Goal: Task Accomplishment & Management: Manage account settings

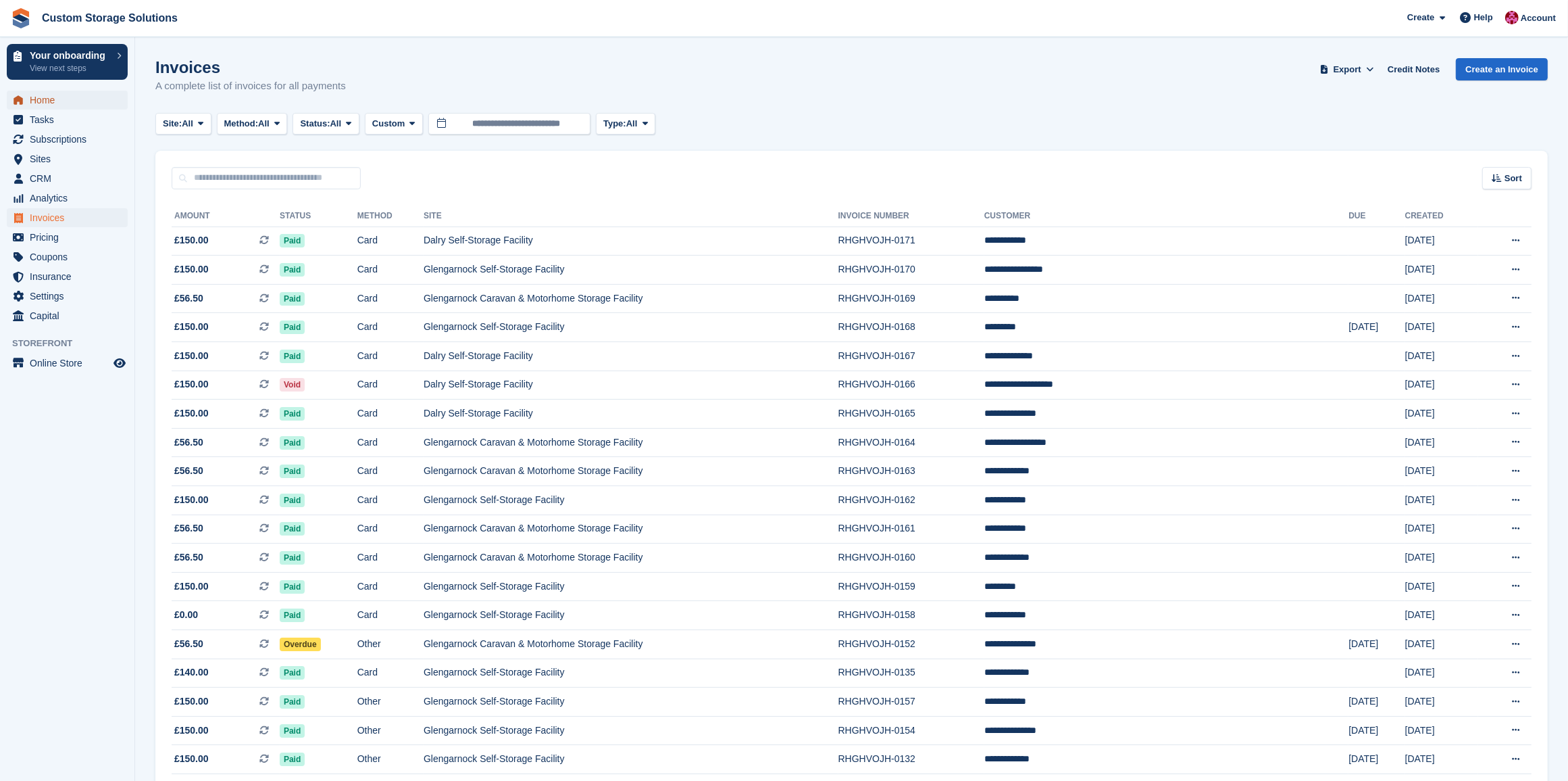
click at [39, 105] on span "Home" at bounding box center [70, 100] width 81 height 19
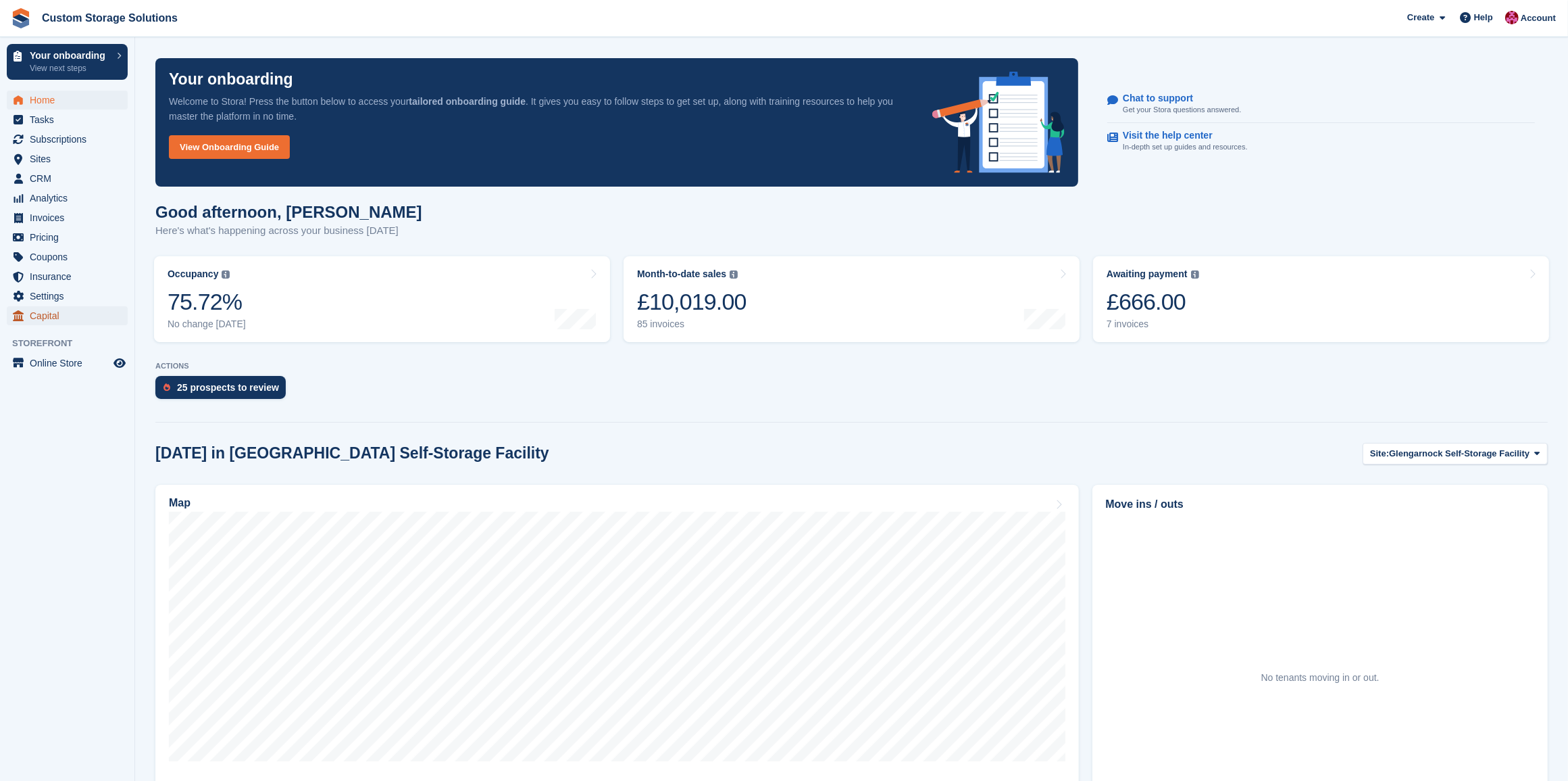
click at [72, 316] on span "Capital" at bounding box center [70, 316] width 81 height 19
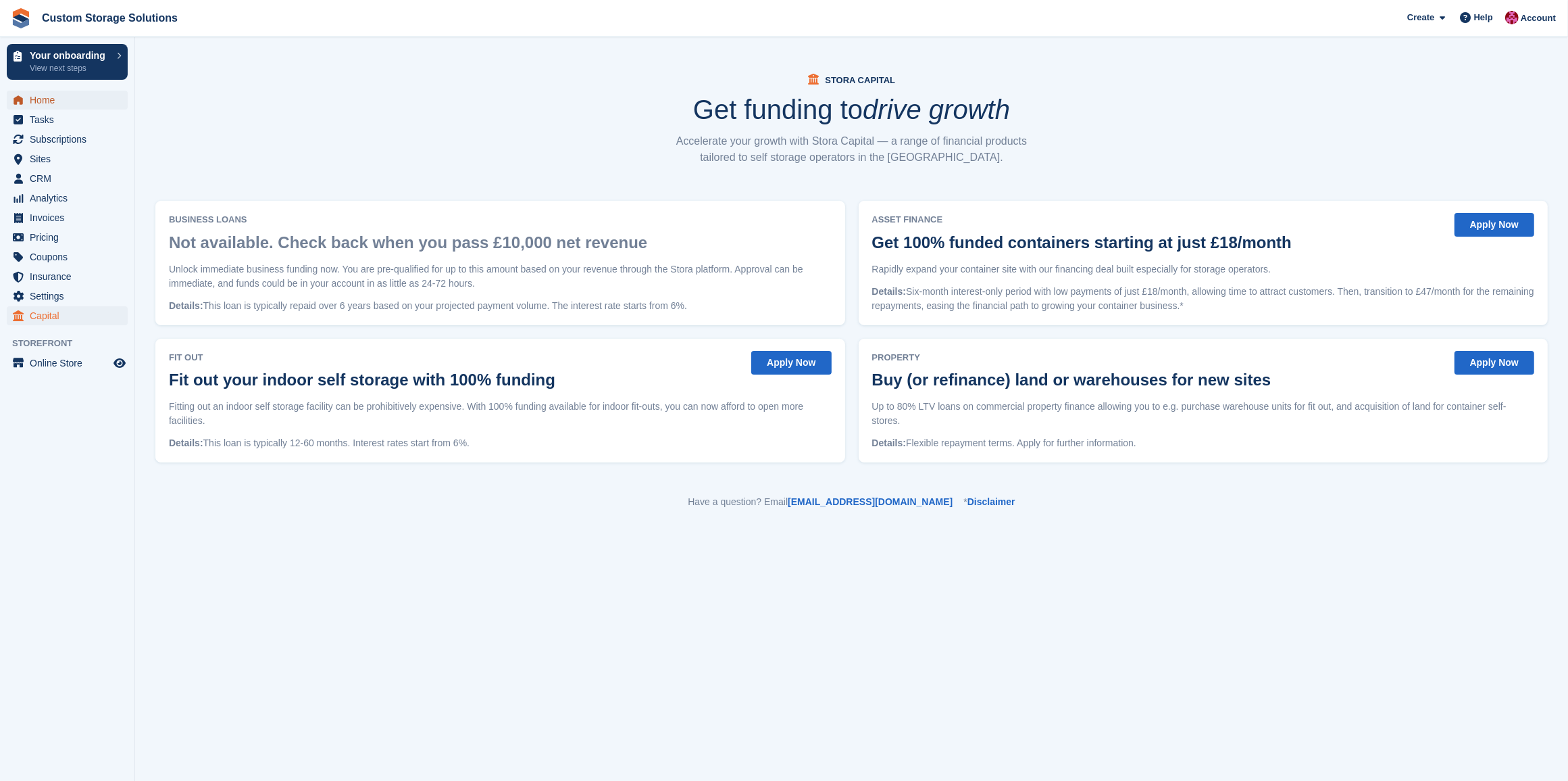
click at [52, 106] on span "Home" at bounding box center [70, 100] width 81 height 19
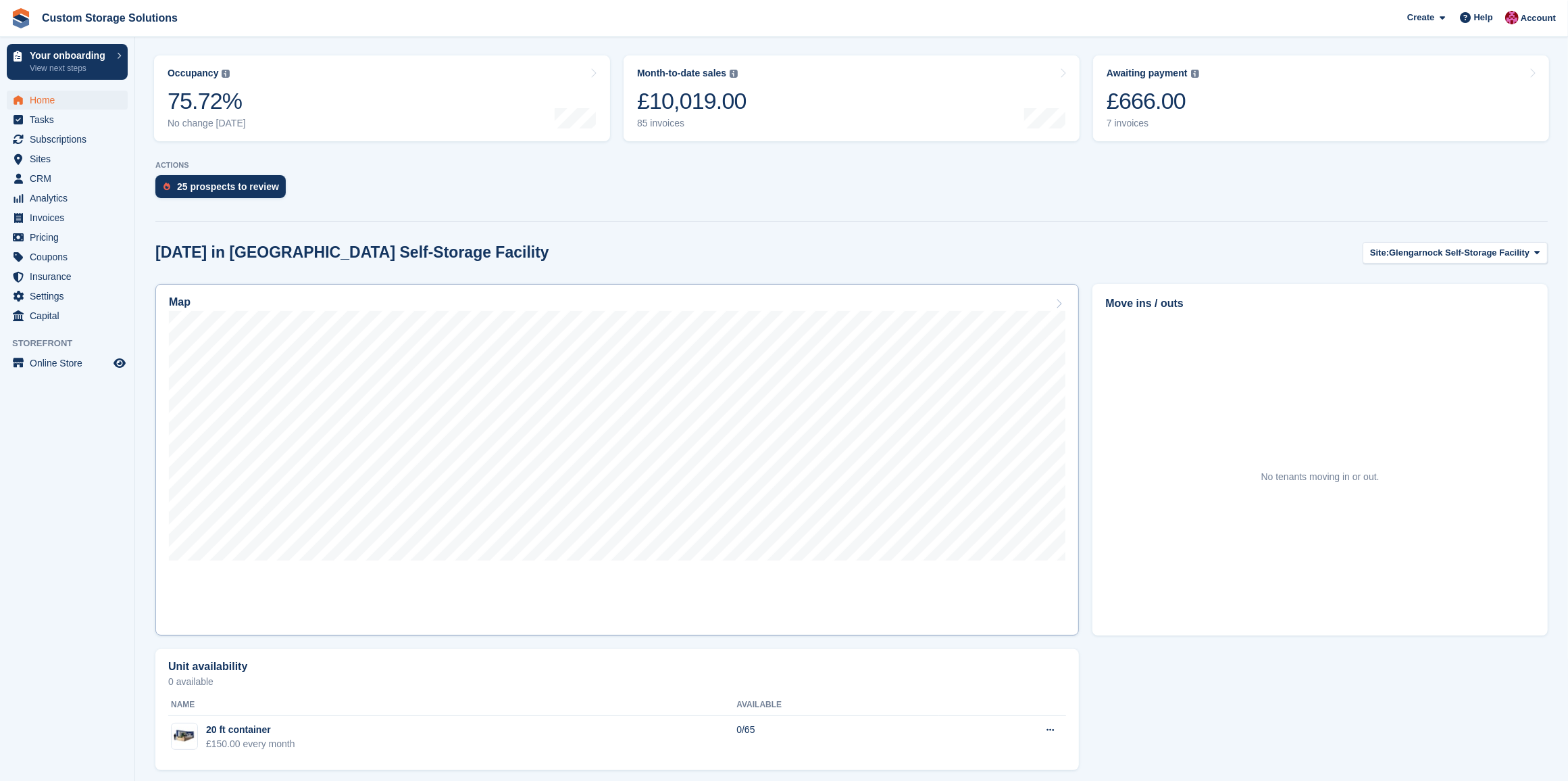
scroll to position [209, 0]
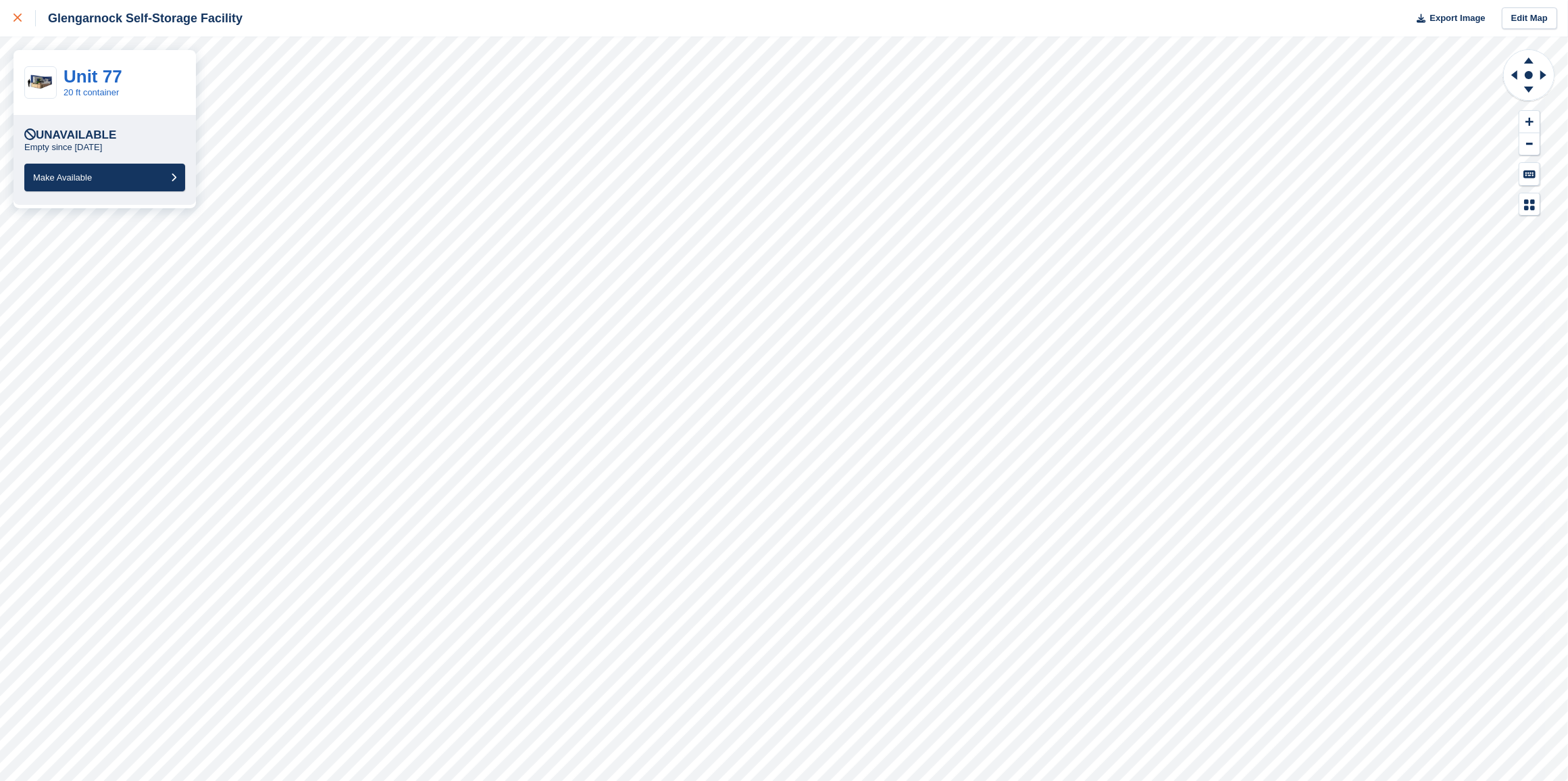
click at [18, 24] on div at bounding box center [24, 18] width 22 height 16
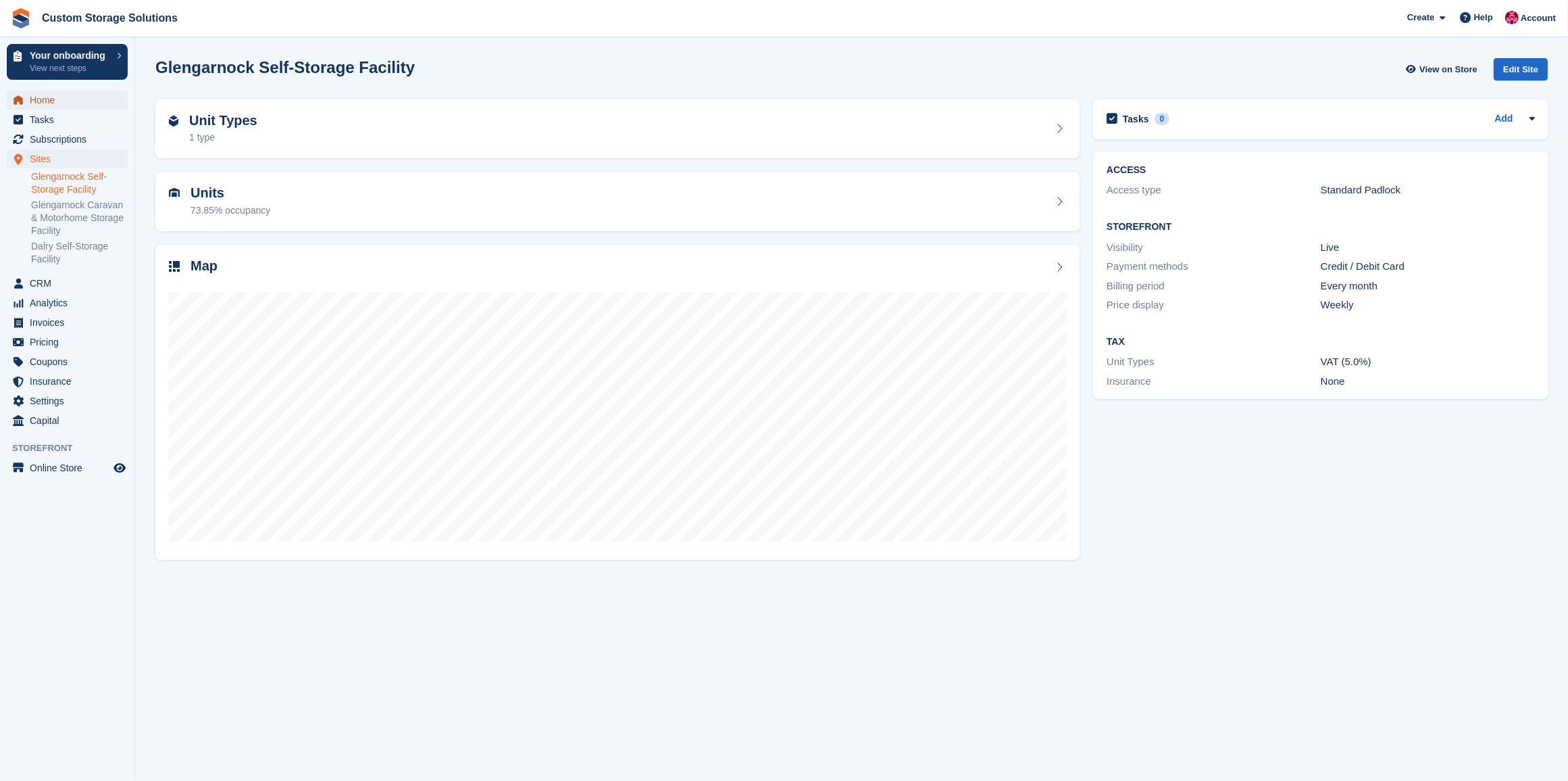
click at [58, 98] on span "Home" at bounding box center [70, 100] width 81 height 19
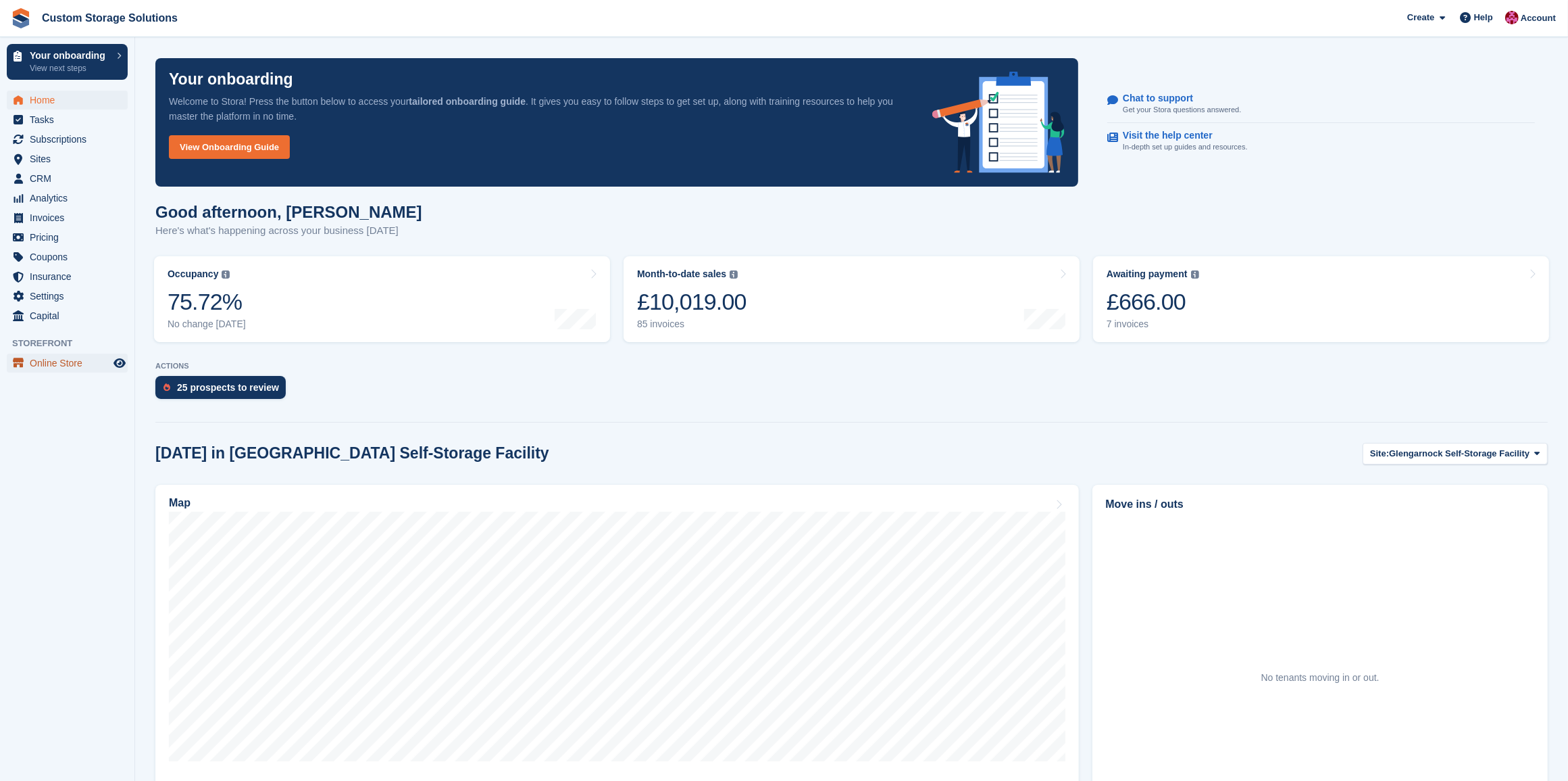
click at [88, 359] on span "Online Store" at bounding box center [70, 364] width 81 height 19
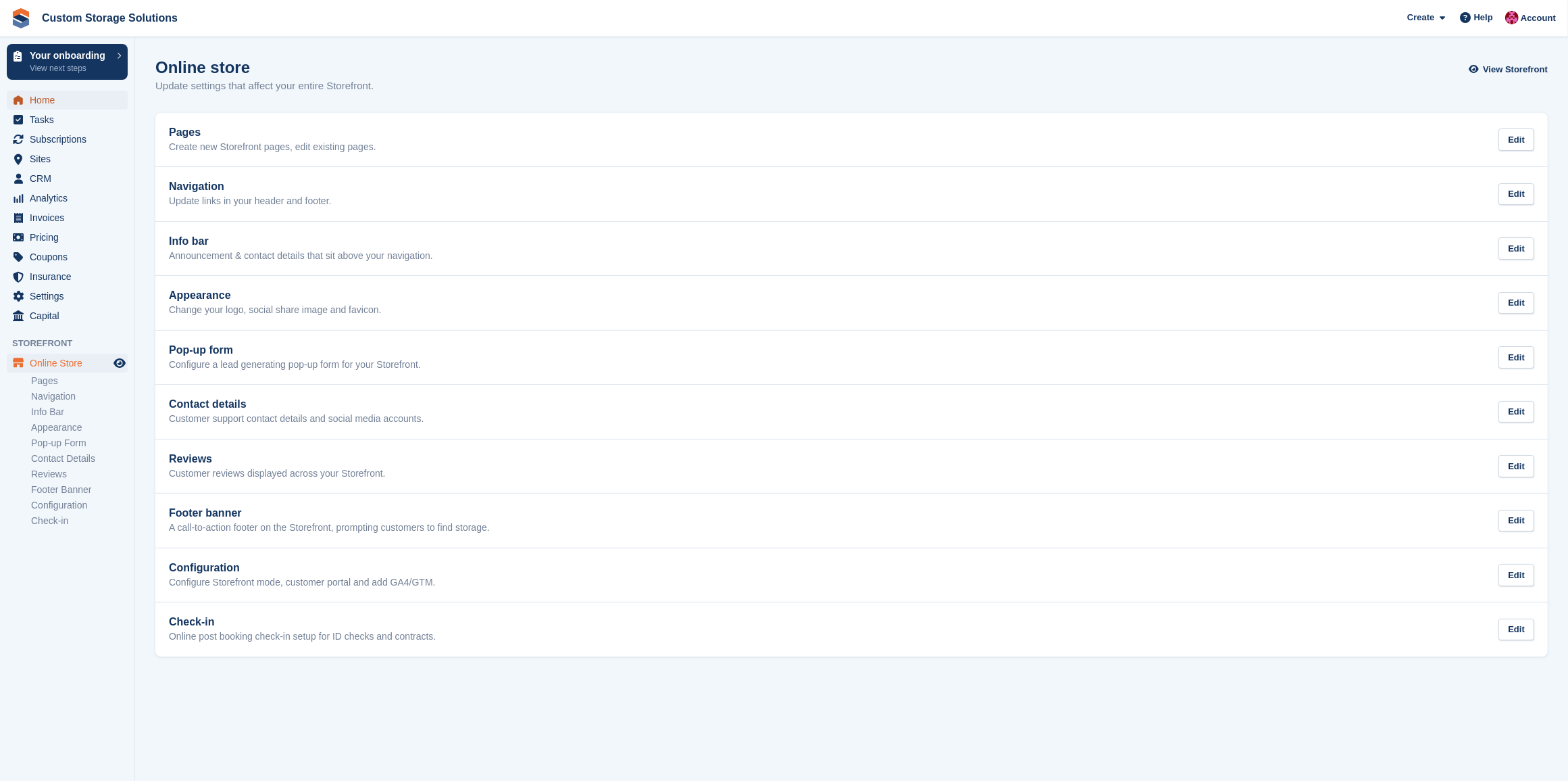
click at [56, 108] on span "Home" at bounding box center [70, 100] width 81 height 19
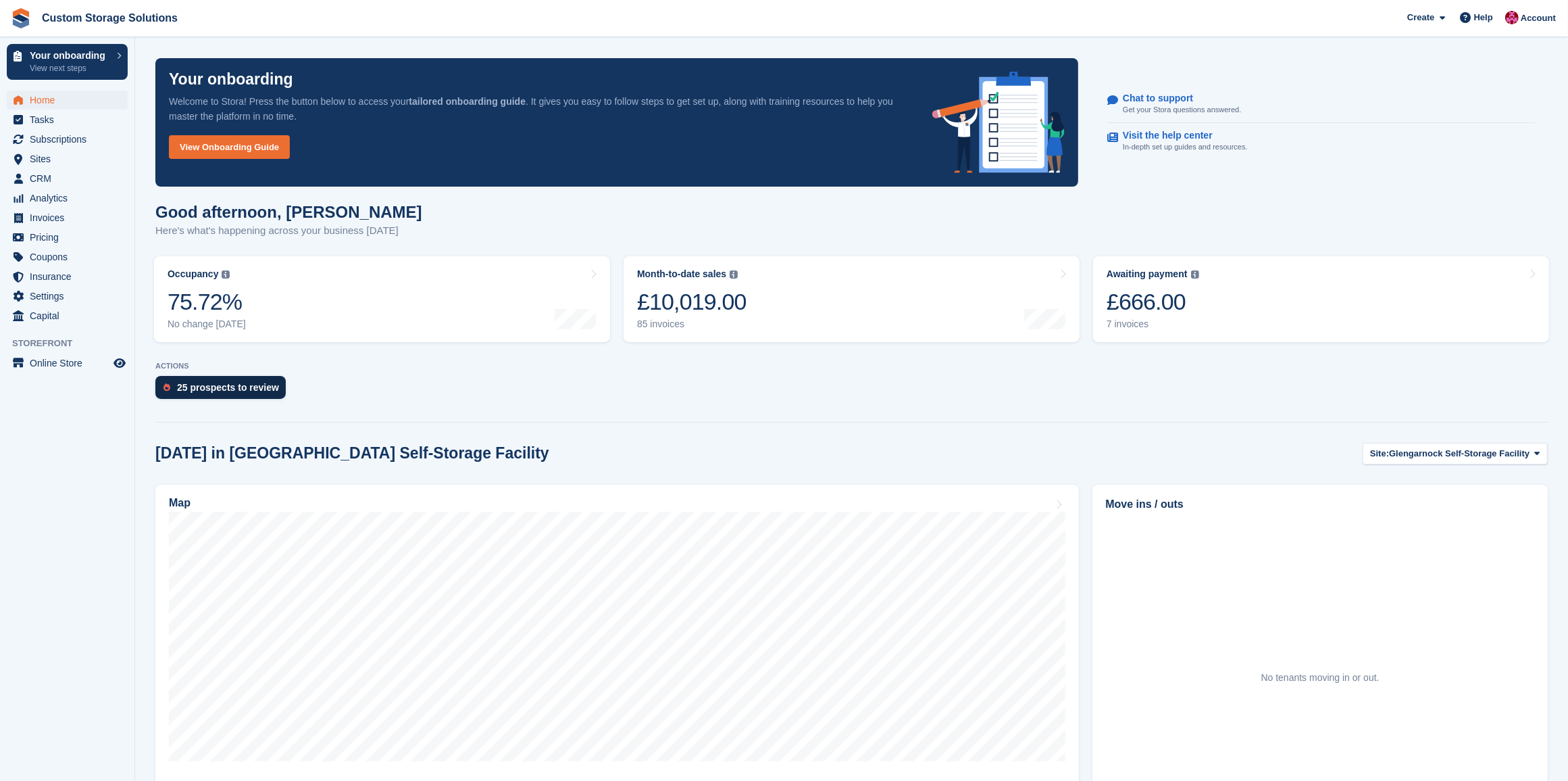
click at [254, 390] on div "25 prospects to review" at bounding box center [228, 387] width 102 height 11
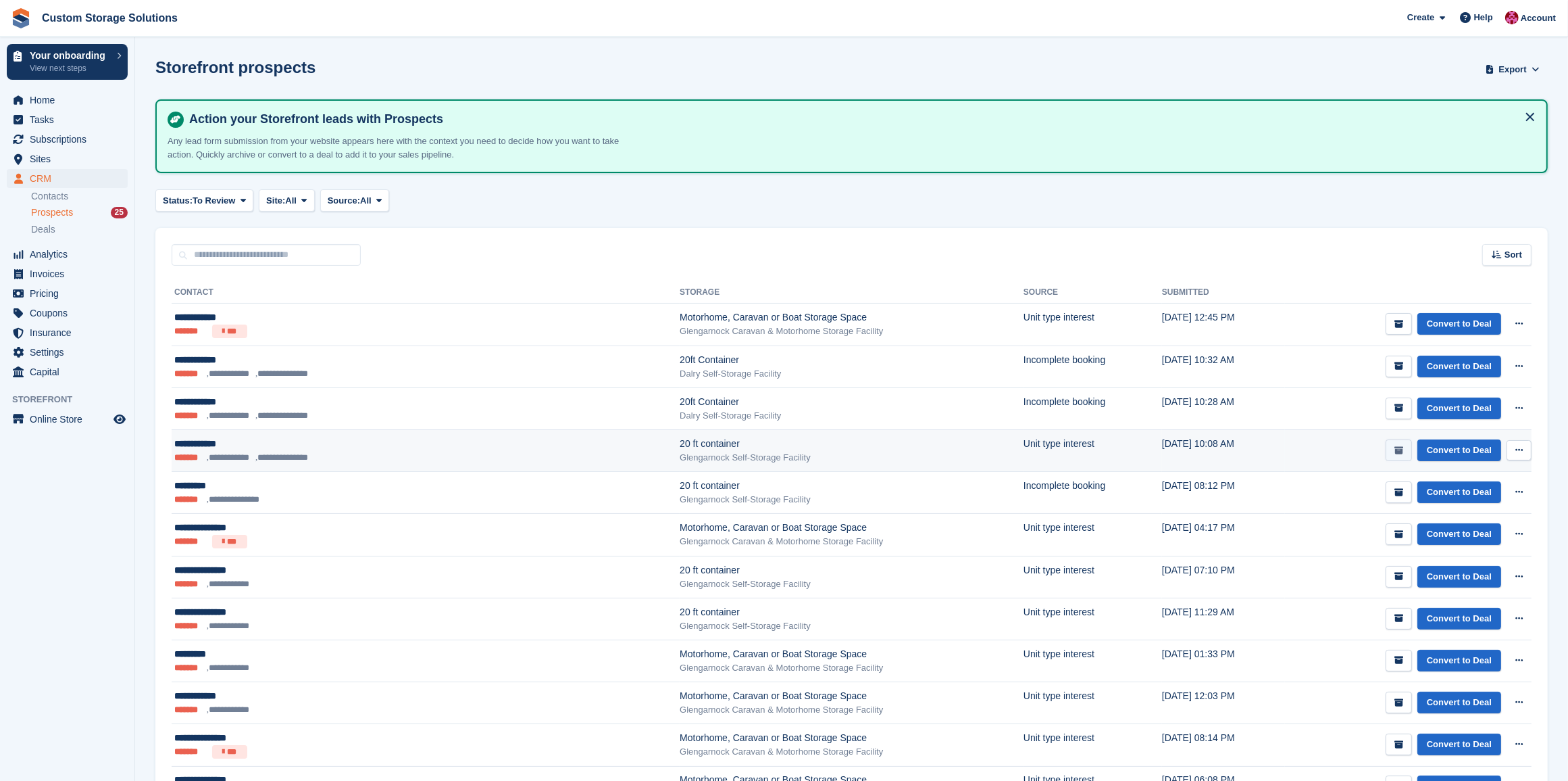
click at [1402, 448] on icon "submit" at bounding box center [1398, 450] width 9 height 9
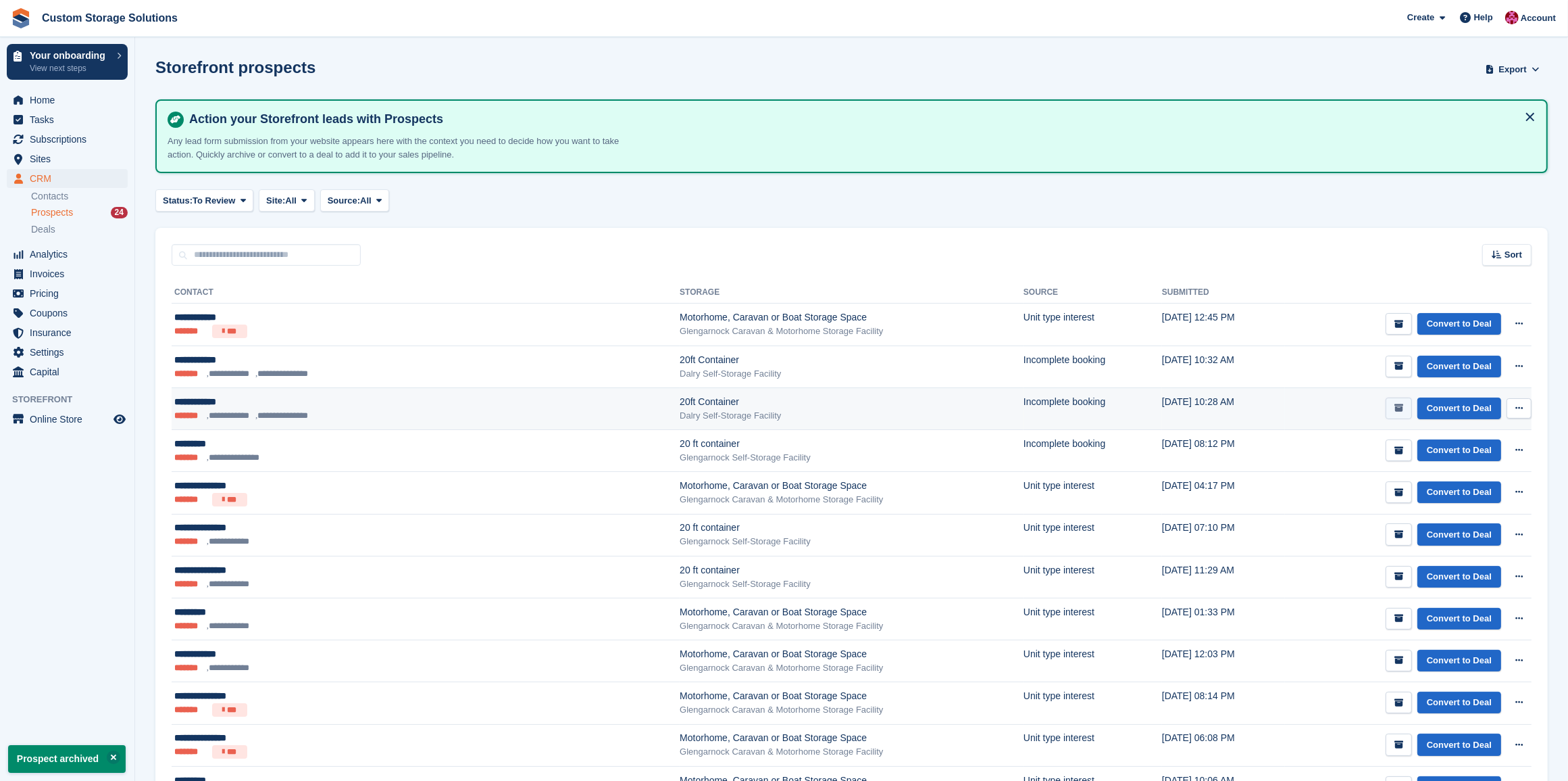
click at [1400, 408] on icon "submit" at bounding box center [1398, 408] width 9 height 9
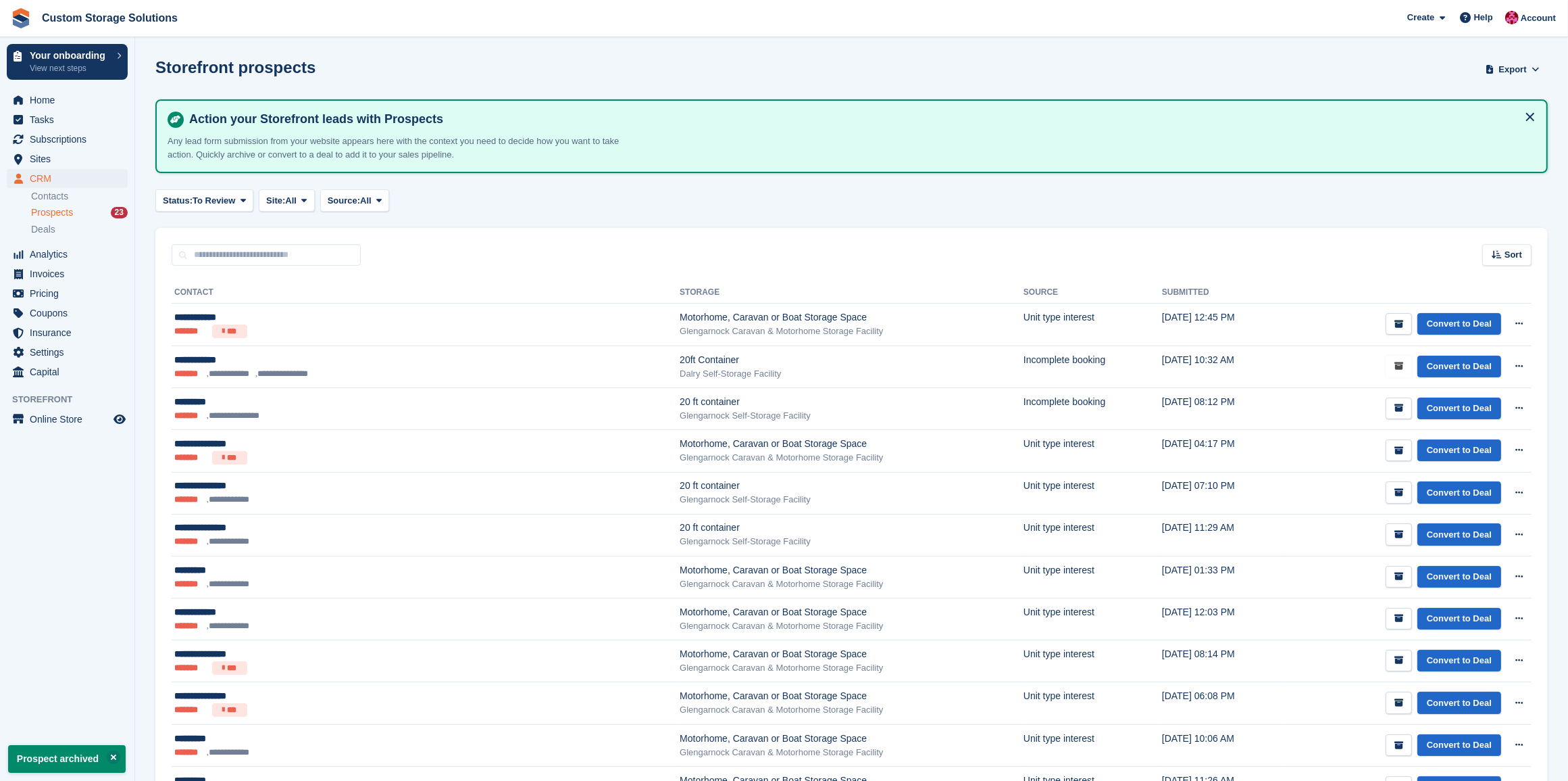
click at [1395, 365] on icon "submit" at bounding box center [1398, 365] width 9 height 9
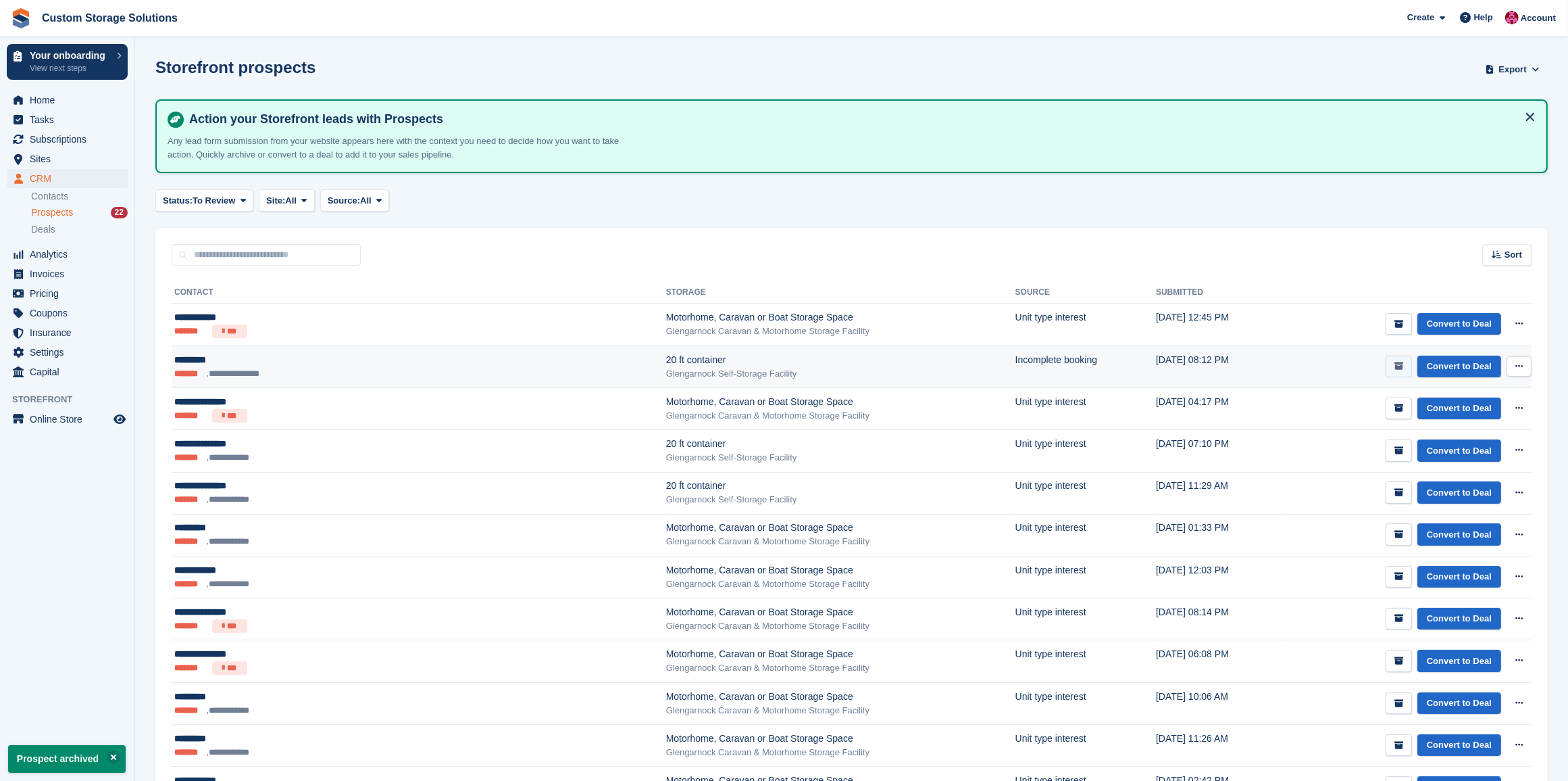
click at [1402, 365] on icon "submit" at bounding box center [1398, 365] width 9 height 9
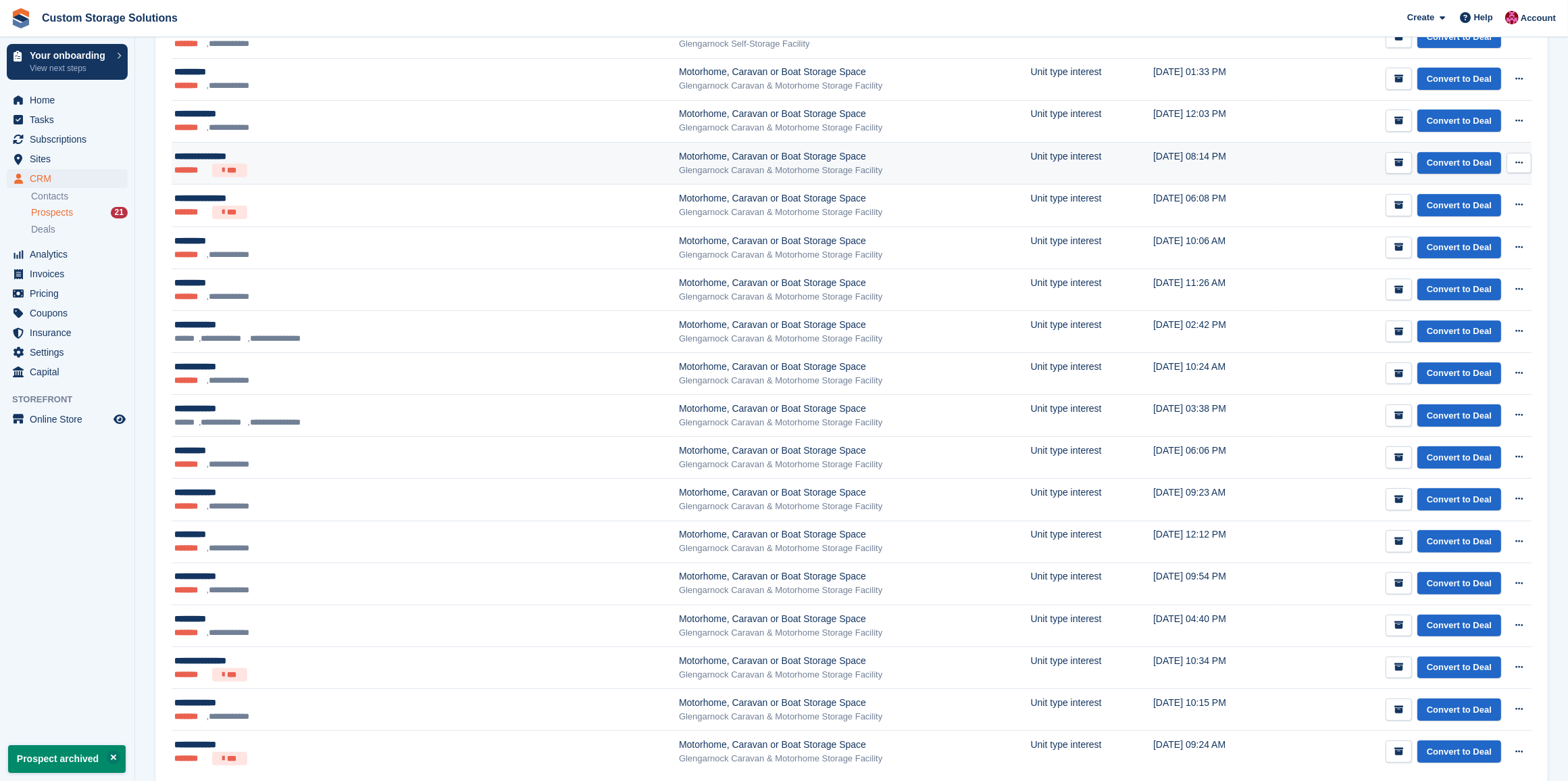
scroll to position [422, 0]
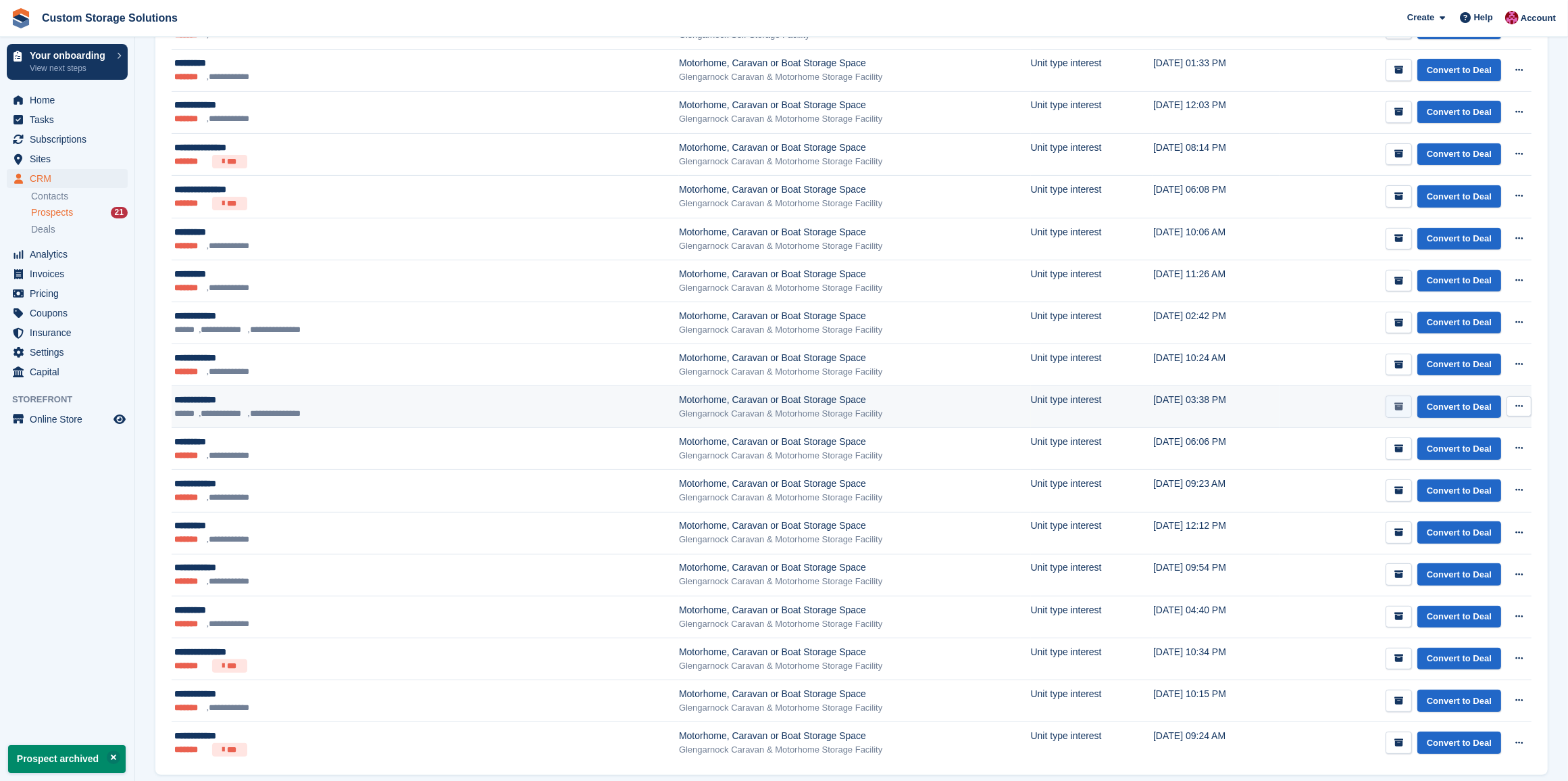
click at [1403, 407] on icon "submit" at bounding box center [1398, 406] width 9 height 9
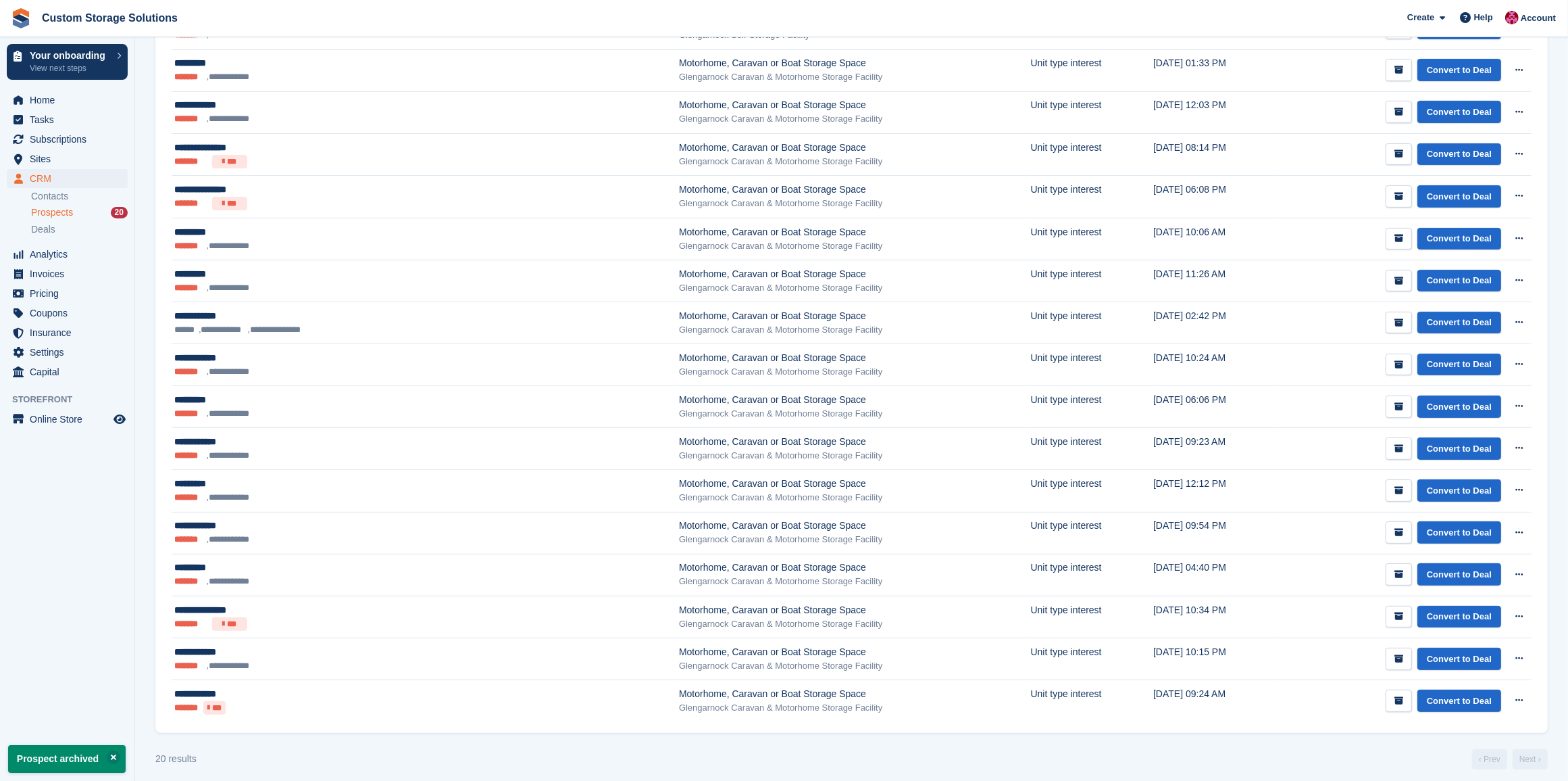
scroll to position [0, 0]
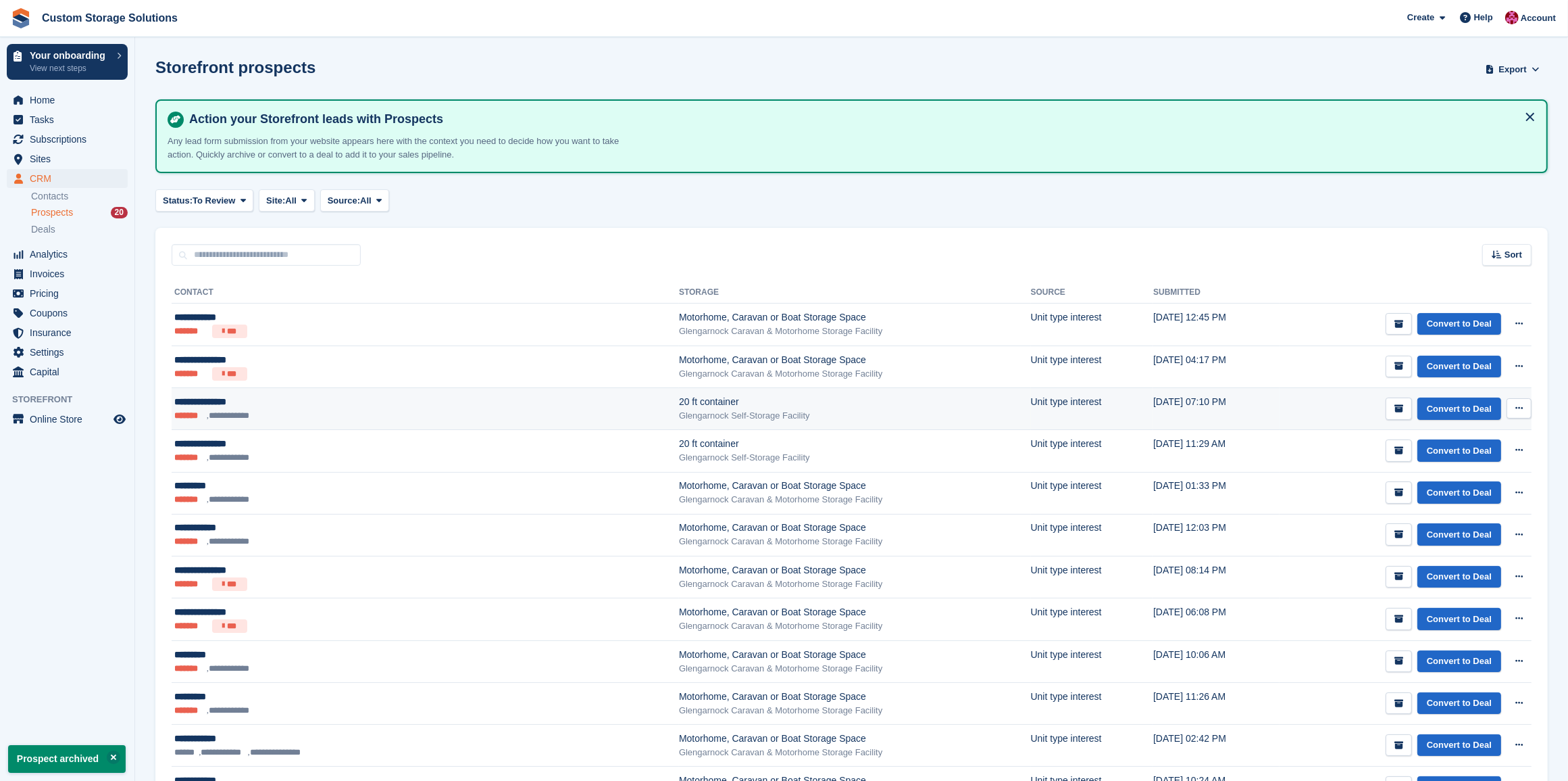
click at [1402, 421] on td "Convert to Deal View contact Edit contact Delete prospect" at bounding box center [1405, 408] width 252 height 41
click at [1409, 414] on button "submit" at bounding box center [1398, 408] width 26 height 22
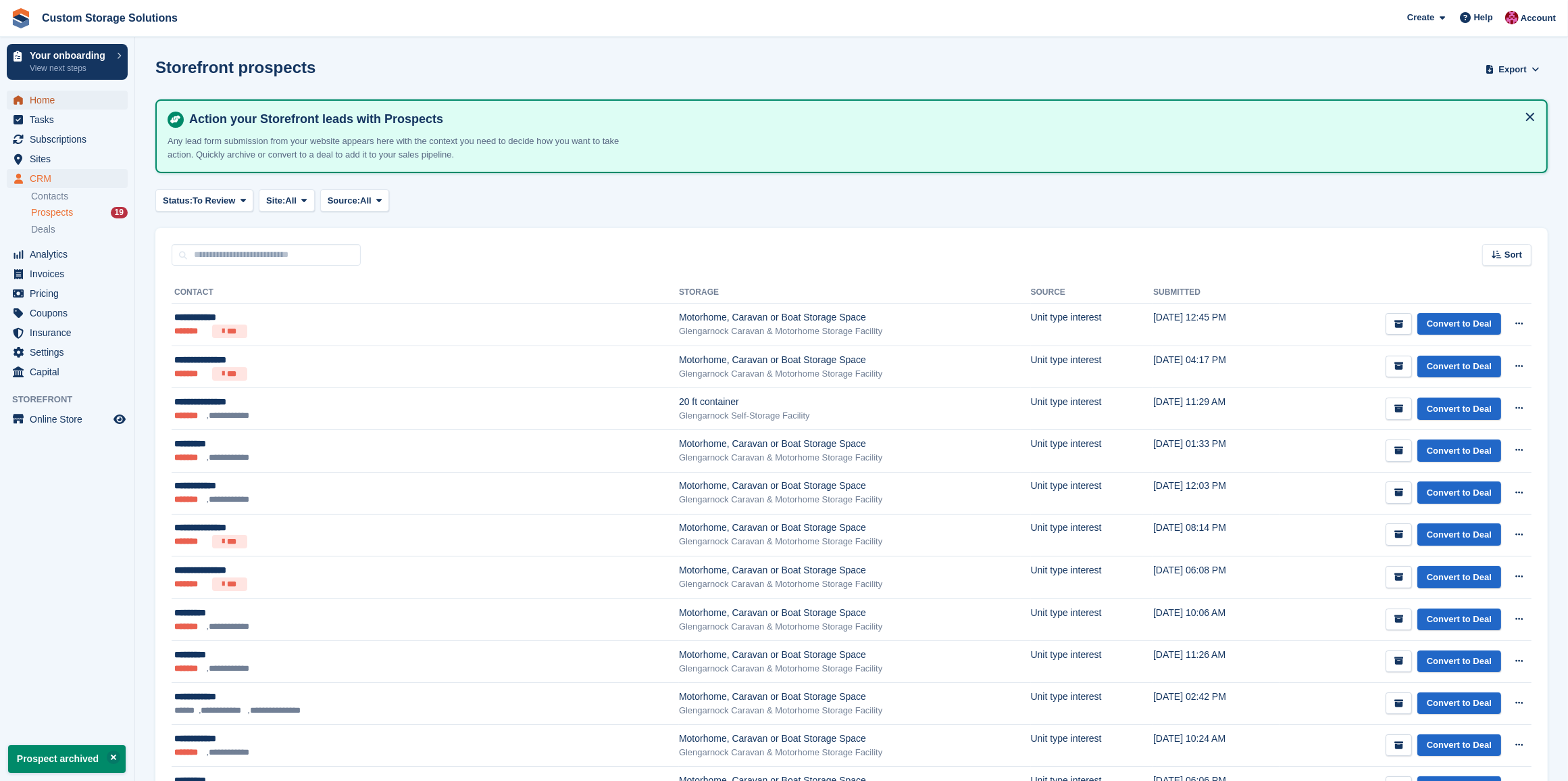
click at [44, 98] on span "Home" at bounding box center [70, 100] width 81 height 19
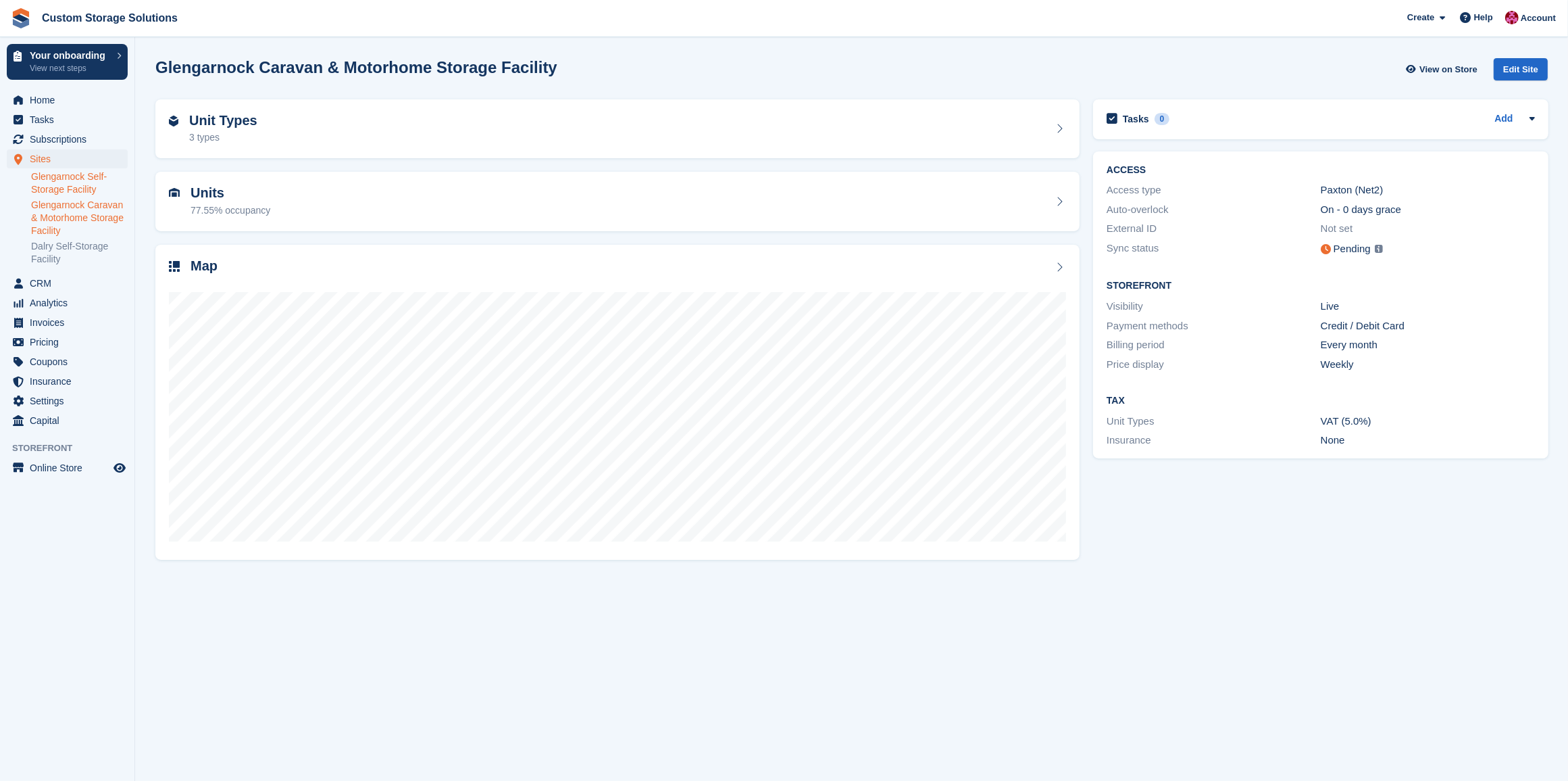
click at [85, 184] on link "Glengarnock Self-Storage Facility" at bounding box center [79, 183] width 96 height 26
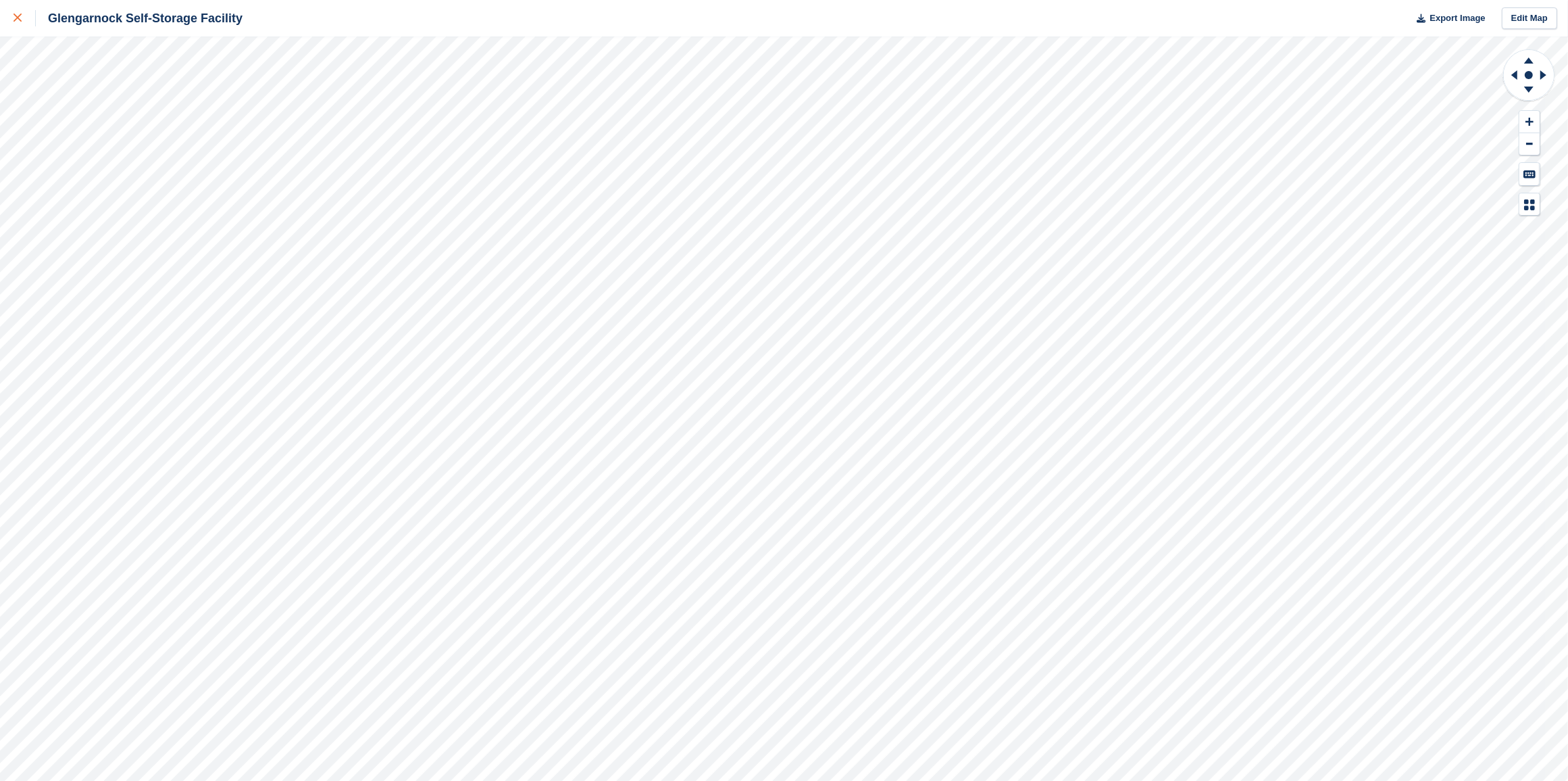
click at [21, 21] on div at bounding box center [24, 18] width 22 height 16
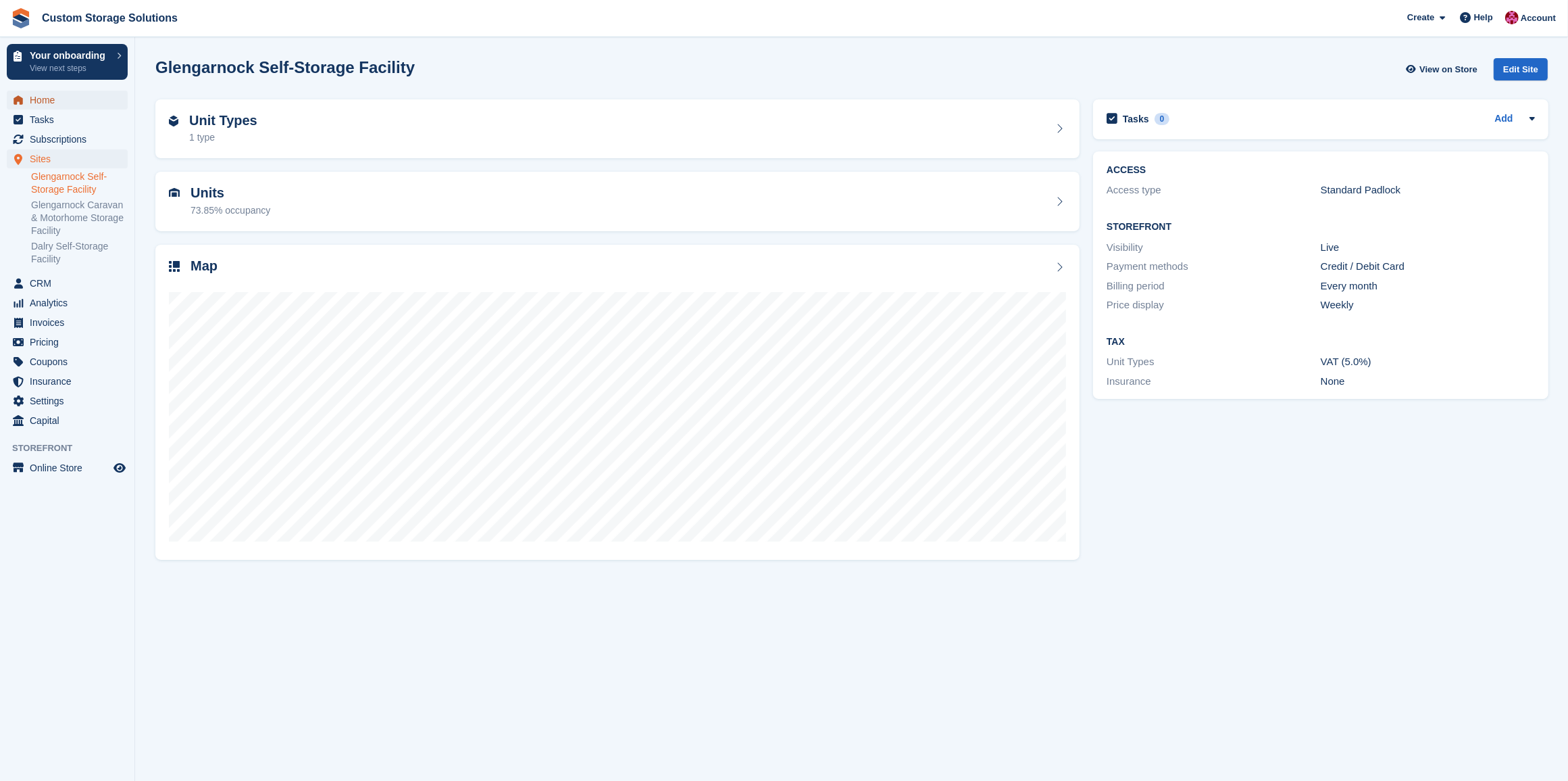
click at [58, 101] on span "Home" at bounding box center [70, 100] width 81 height 19
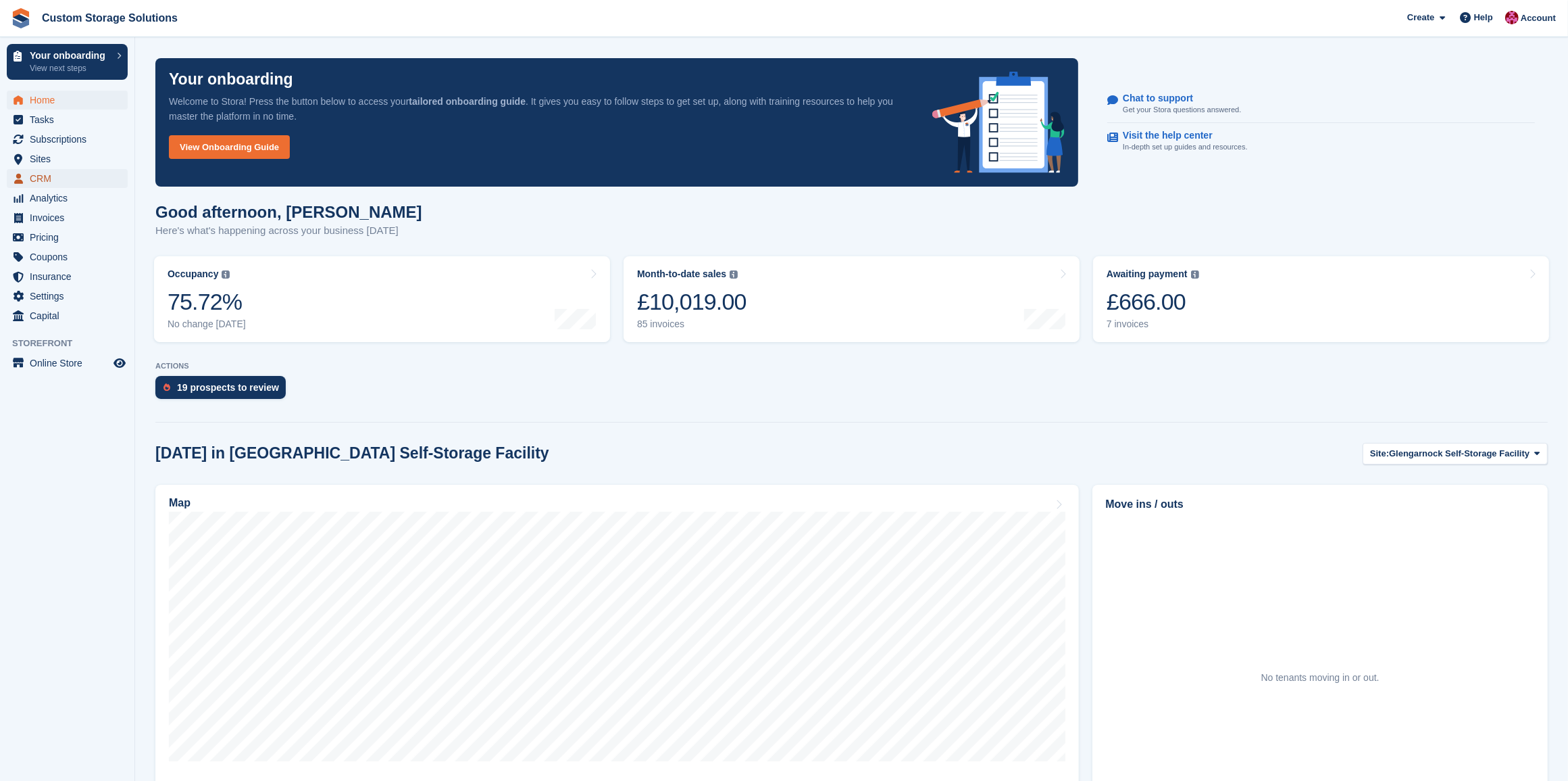
click at [61, 173] on span "CRM" at bounding box center [70, 178] width 81 height 19
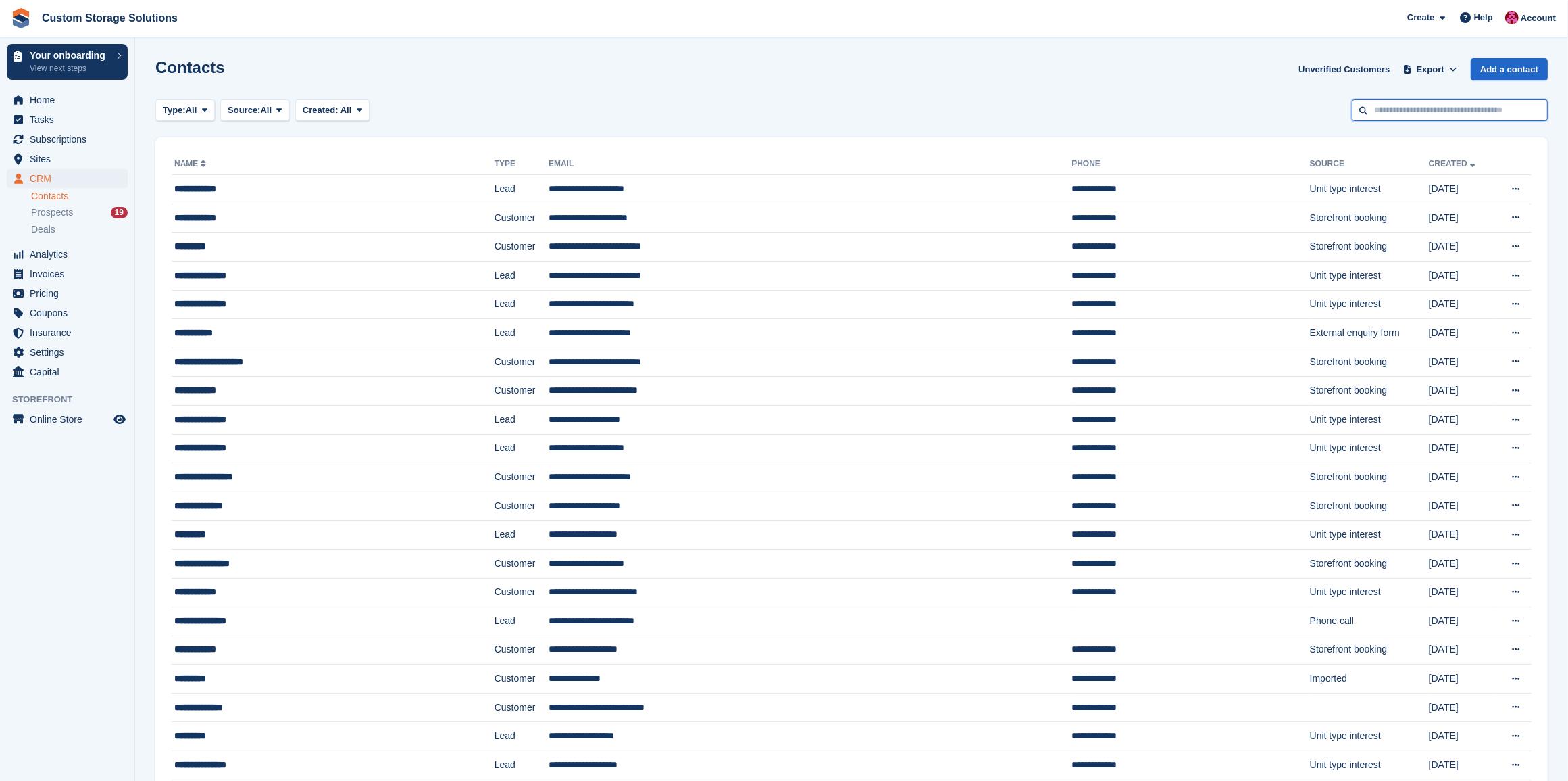
click at [1461, 109] on input "text" at bounding box center [1449, 110] width 196 height 22
type input "******"
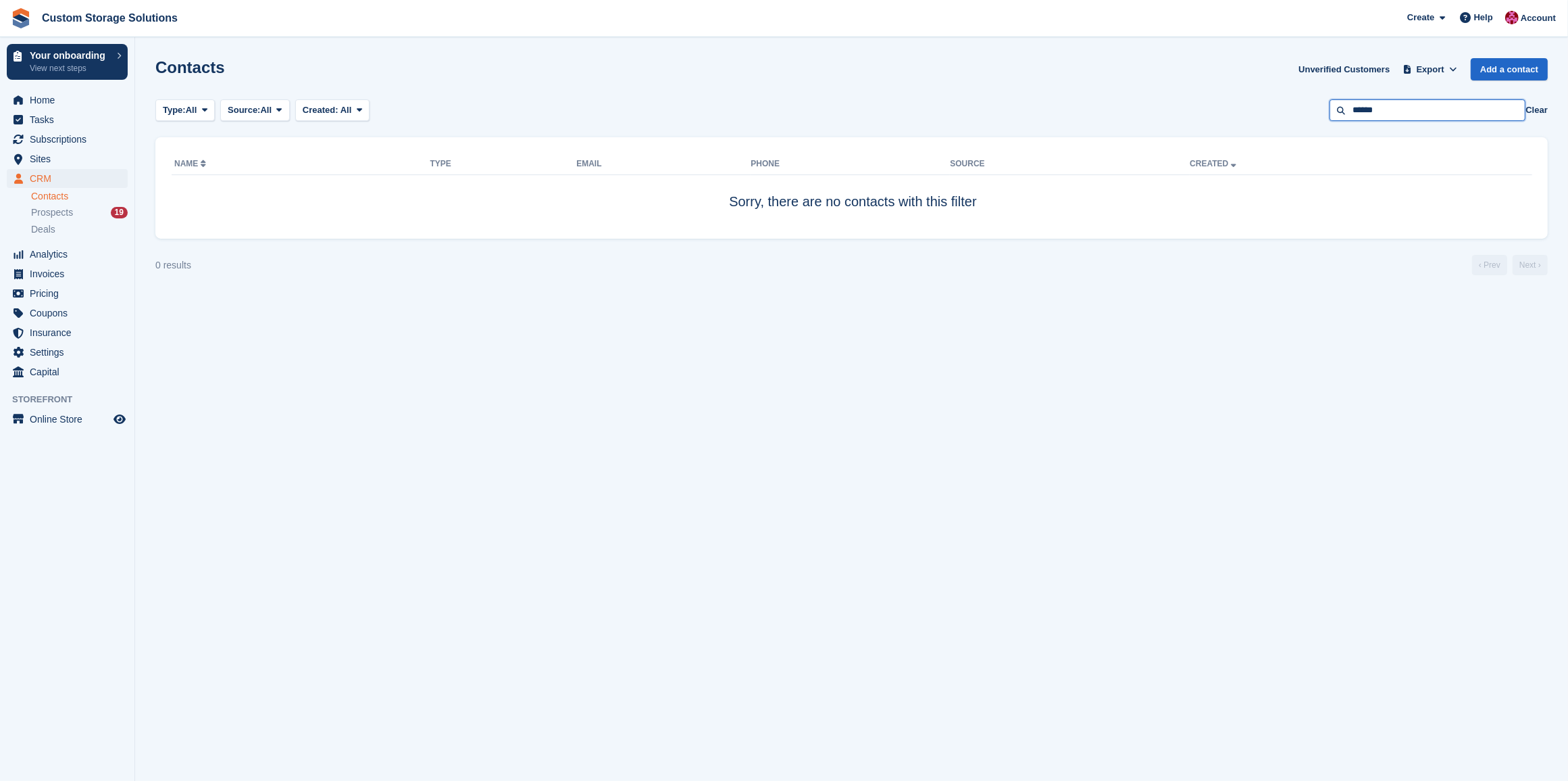
click at [1412, 114] on input "******" at bounding box center [1427, 110] width 196 height 22
type input "*******"
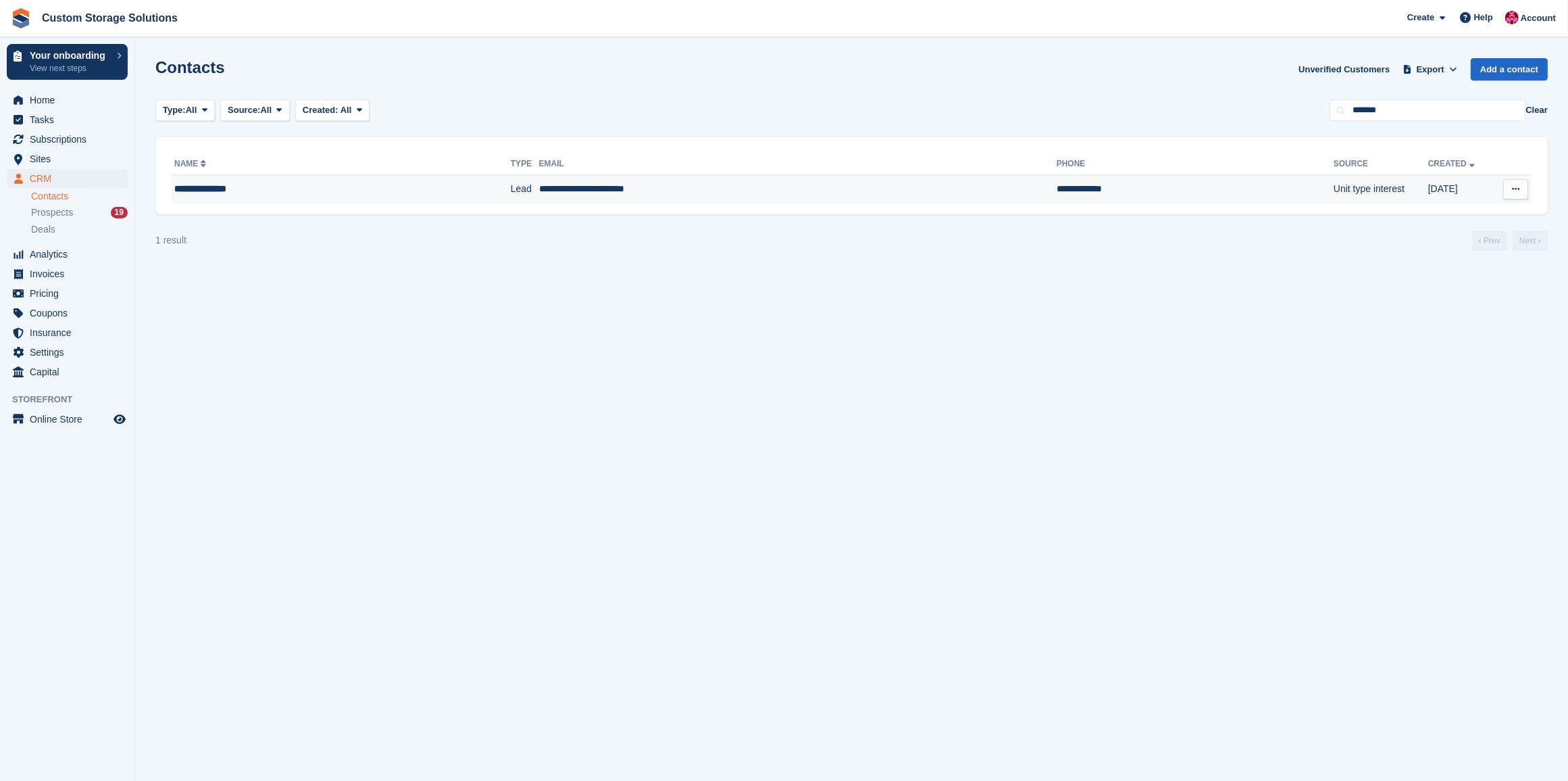
click at [826, 189] on td "**********" at bounding box center [797, 189] width 518 height 28
